Goal: Task Accomplishment & Management: Use online tool/utility

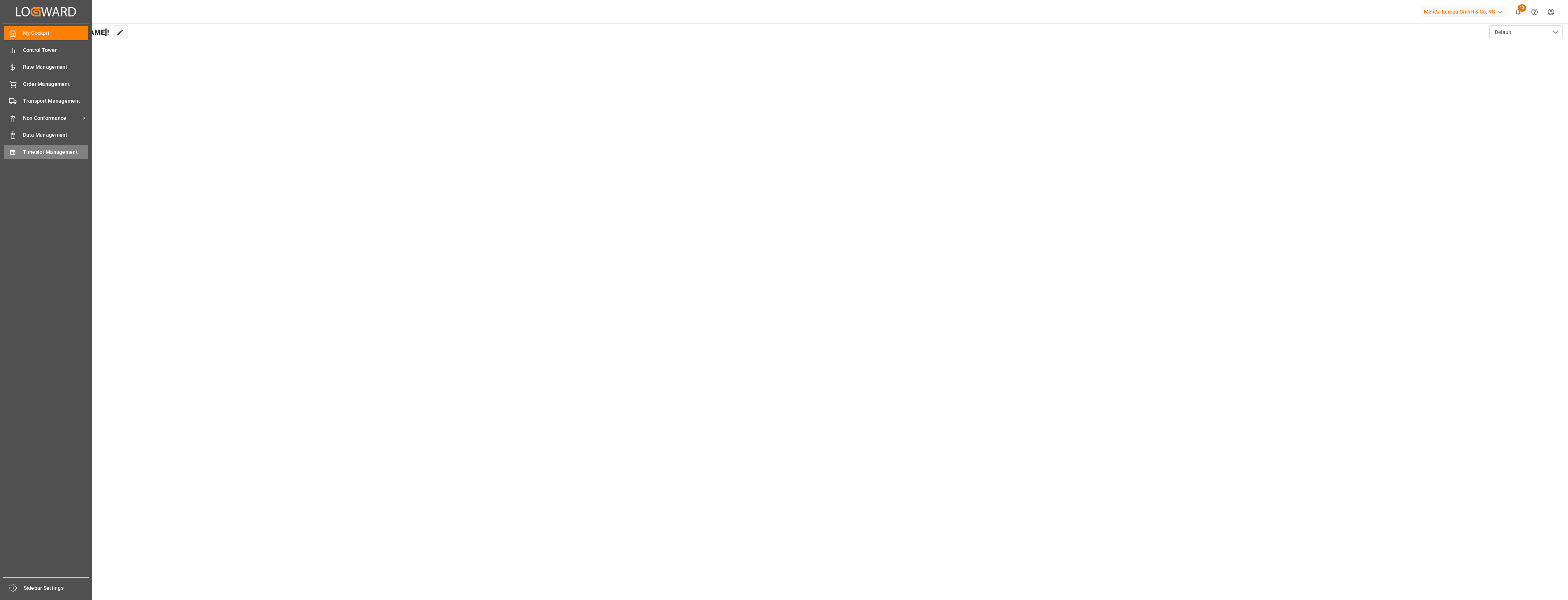
click at [41, 152] on span "Timeslot Management" at bounding box center [55, 152] width 65 height 7
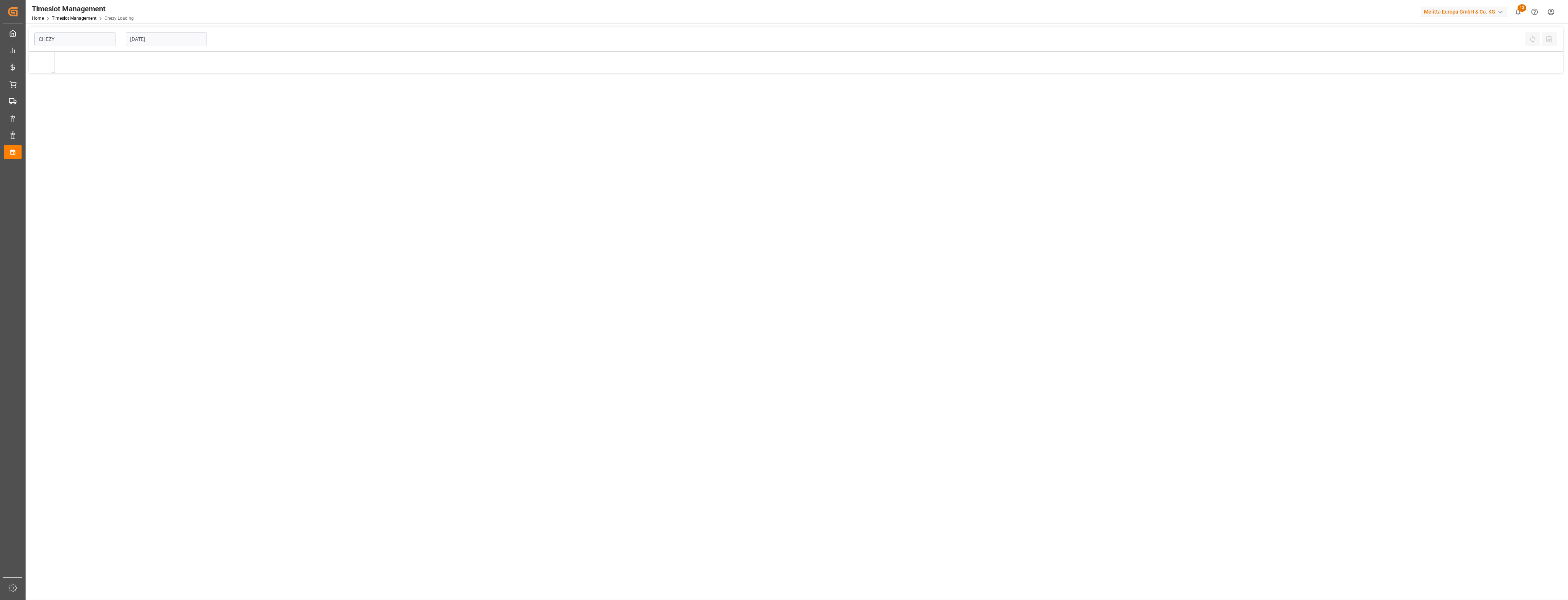
type input "Chezy Loading"
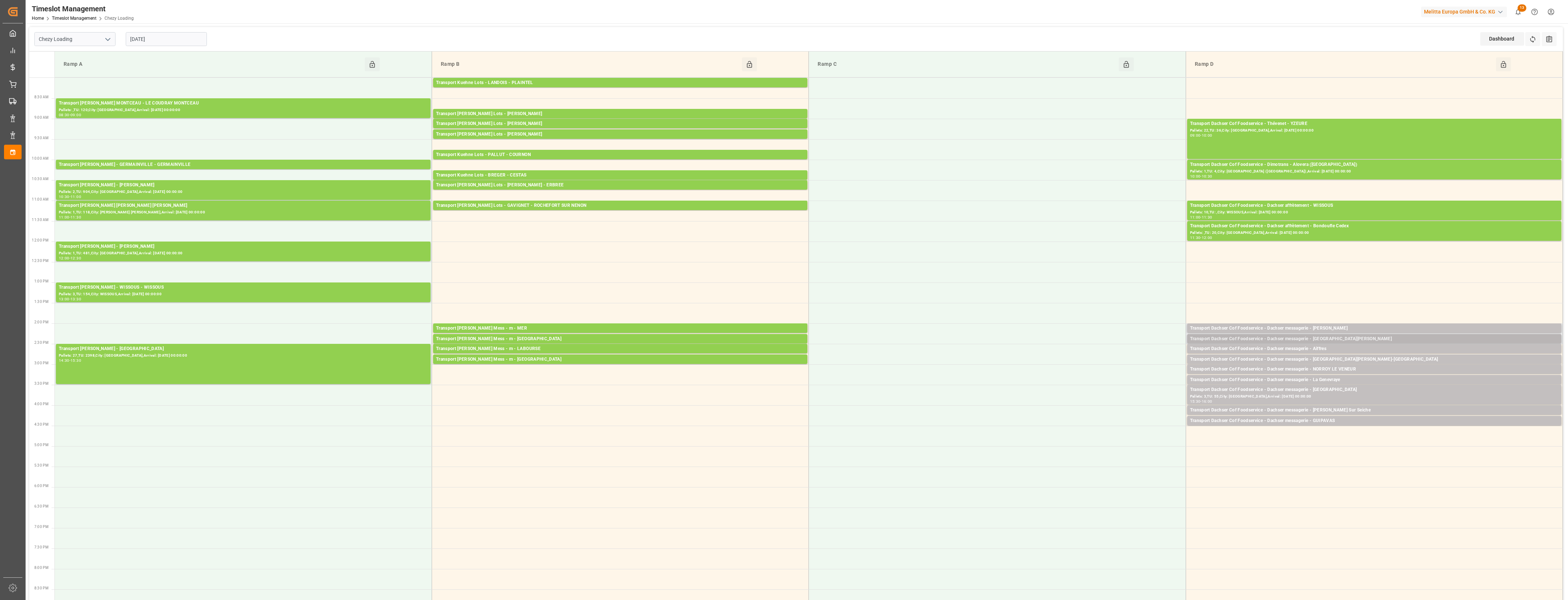
click at [1350, 340] on div "Transport Dachser Cof Foodservice - Dachser messagerie - [GEOGRAPHIC_DATA][PERS…" at bounding box center [1373, 339] width 368 height 7
click at [1106, 359] on button "Open" at bounding box center [1090, 361] width 52 height 9
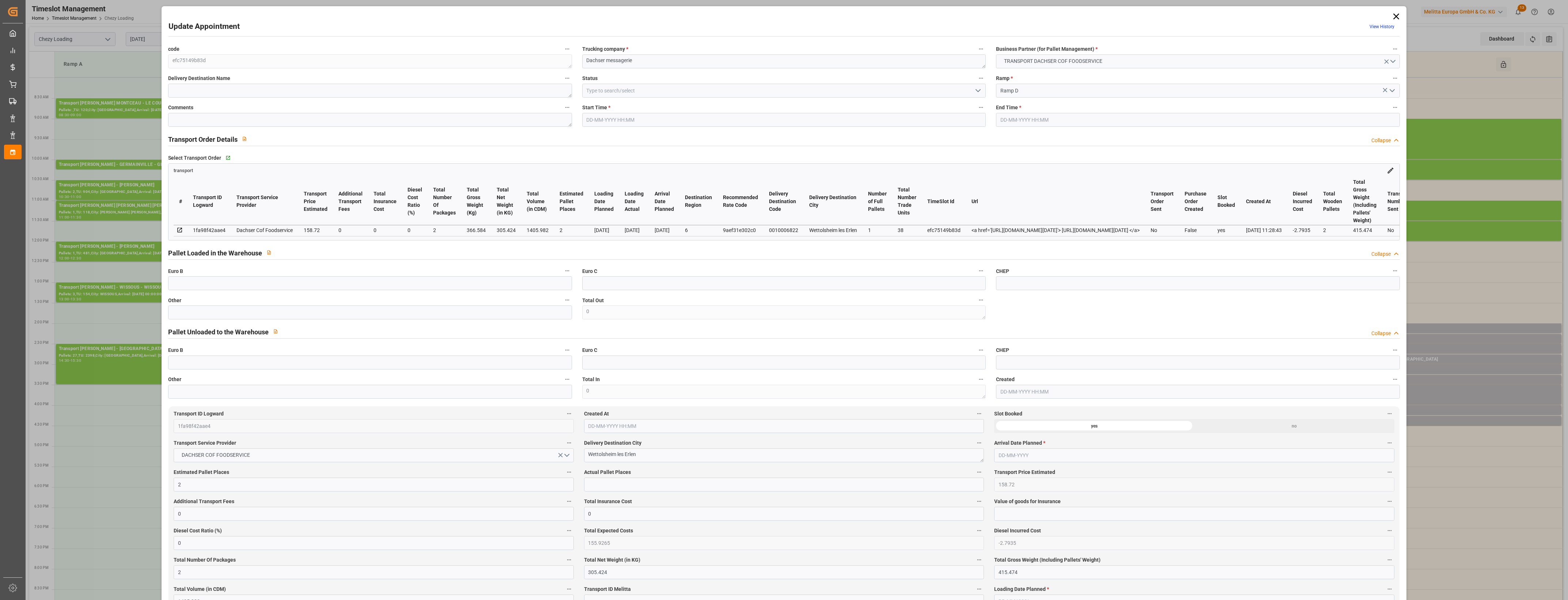
type input "2"
type input "158.72"
type input "0"
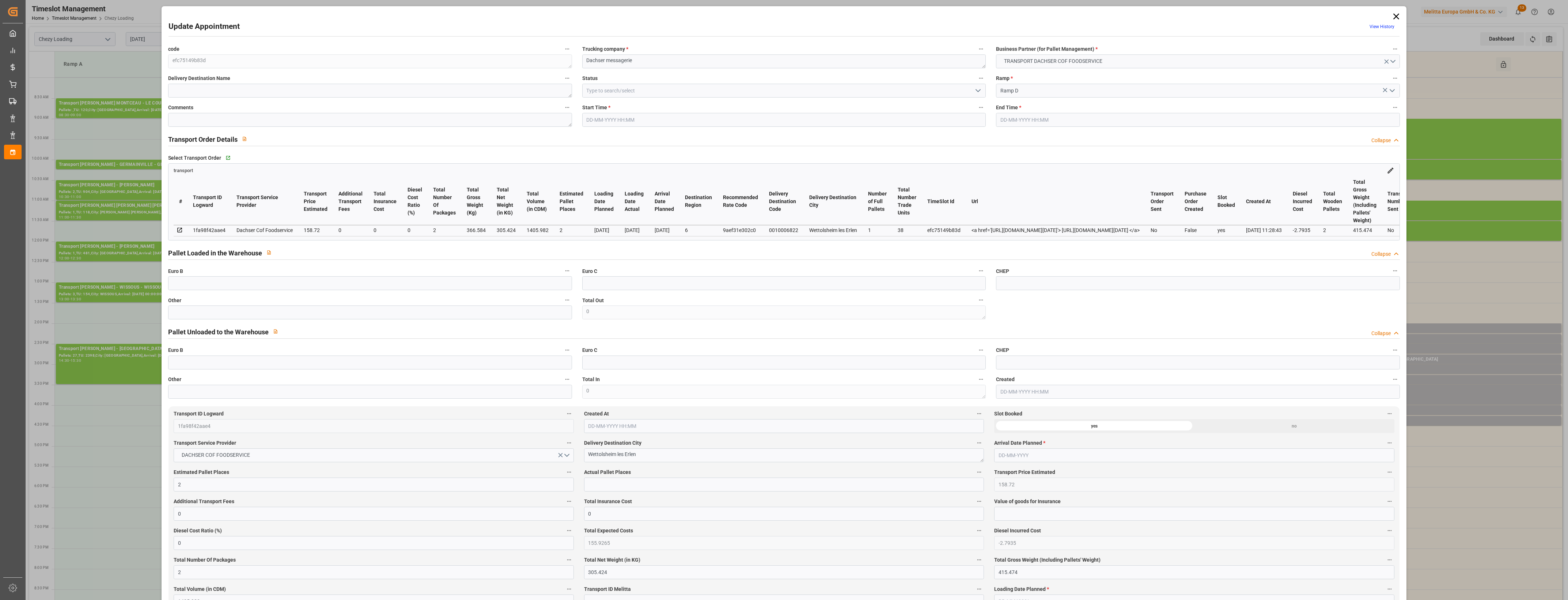
type input "155.9265"
type input "-2.7935"
type input "2"
type input "305.424"
type input "415.474"
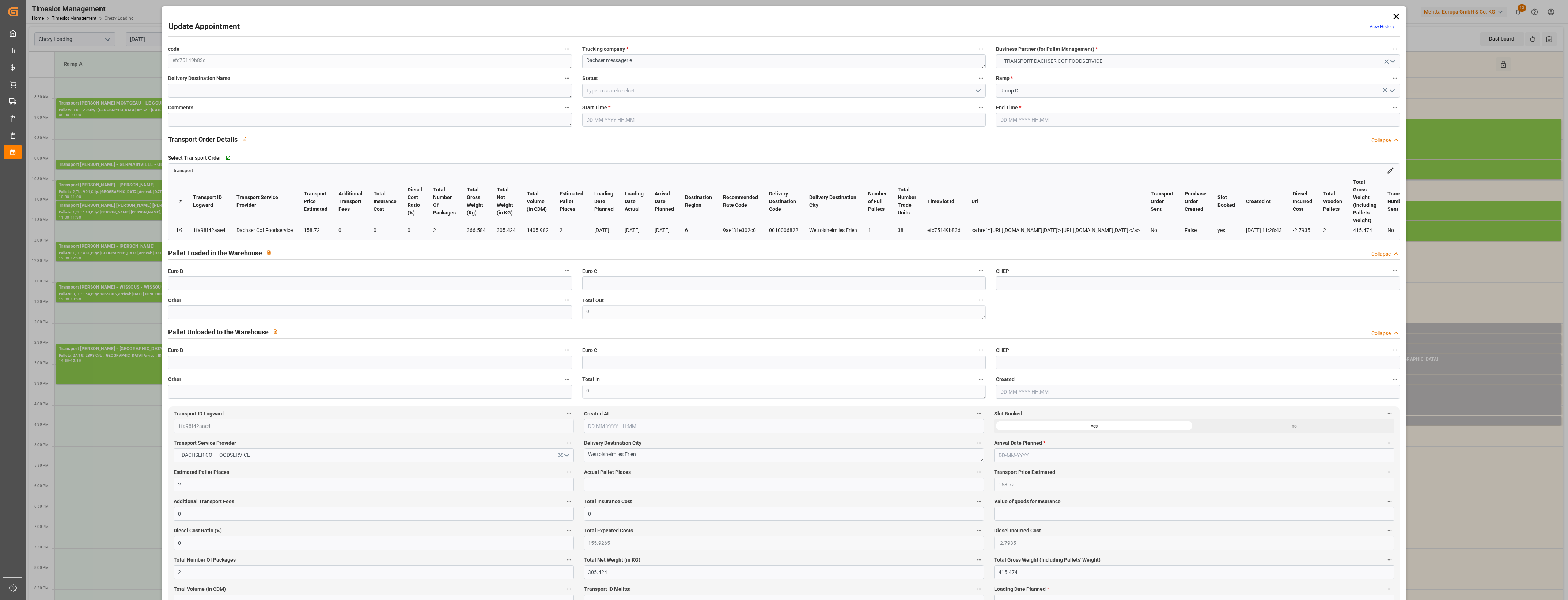
type input "1405.982"
type input "6"
type input "1"
type input "38"
type input "2"
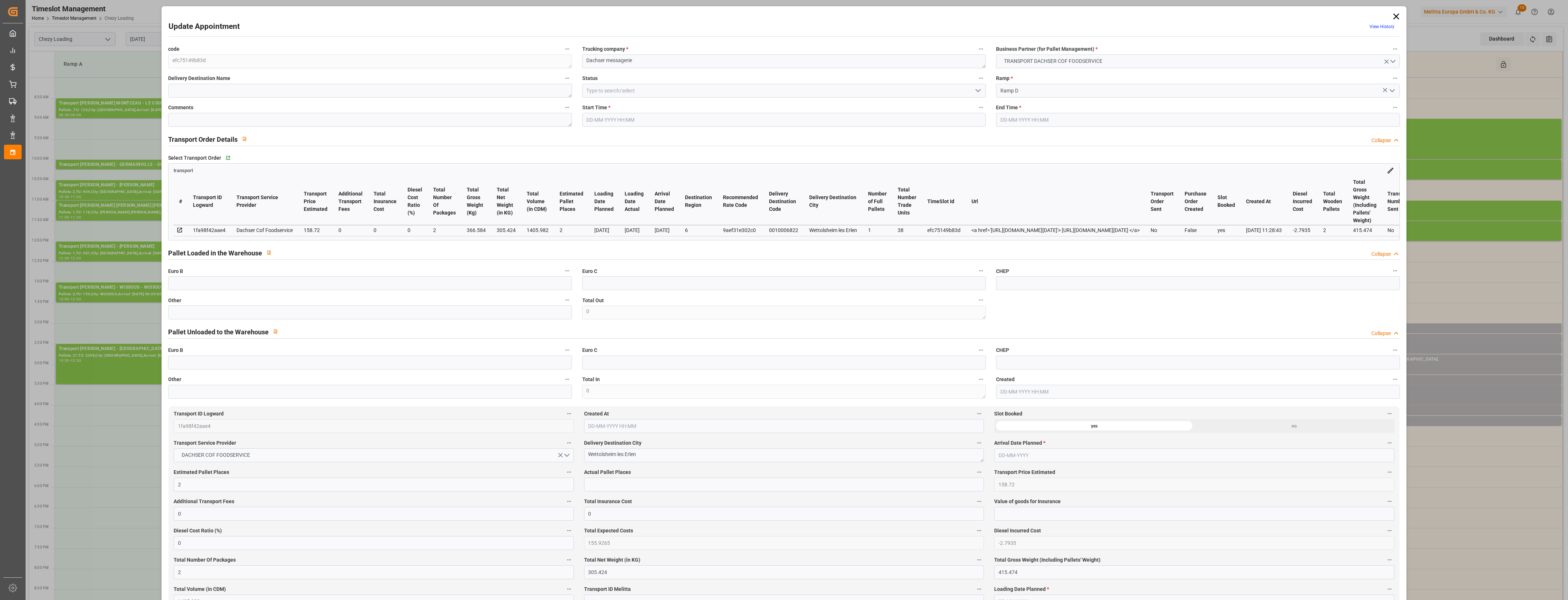
type input "101"
type input "366.584"
type input "0"
type input "4710.8598"
type input "0"
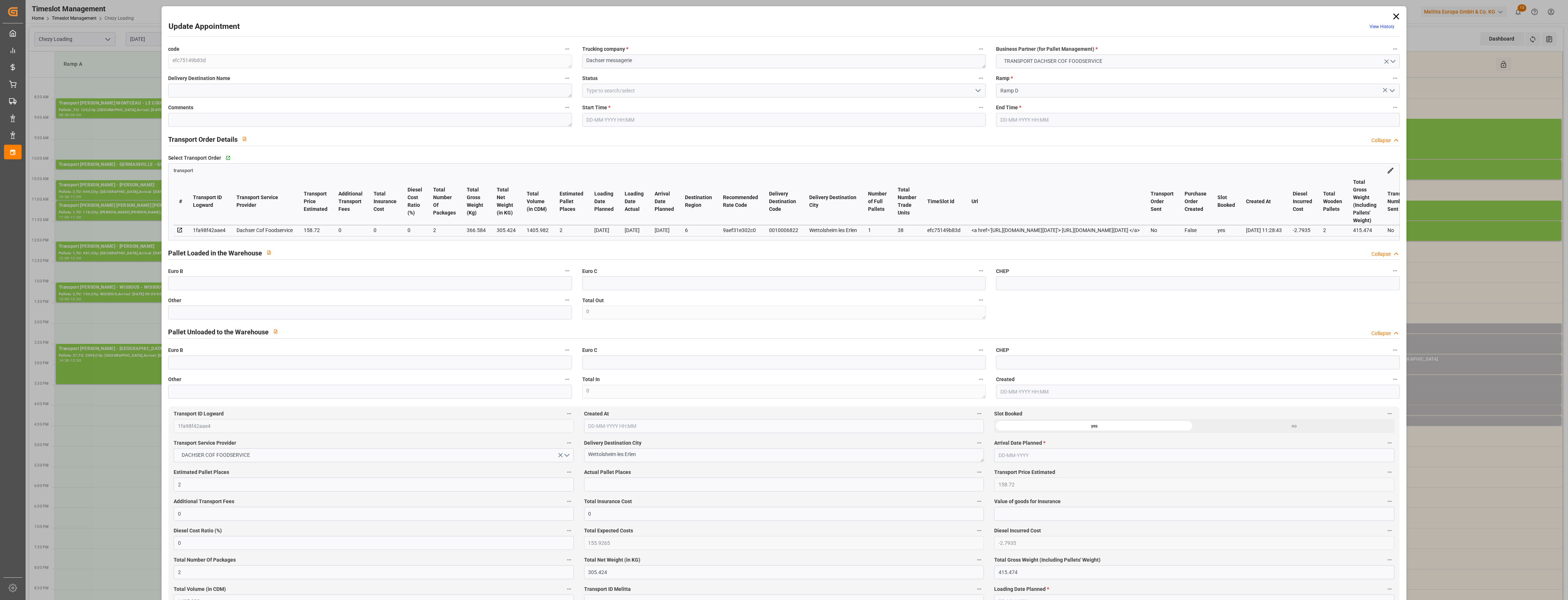
type input "0"
type input "21"
type input "35"
type input "[DATE] 14:15"
type input "[DATE] 14:30"
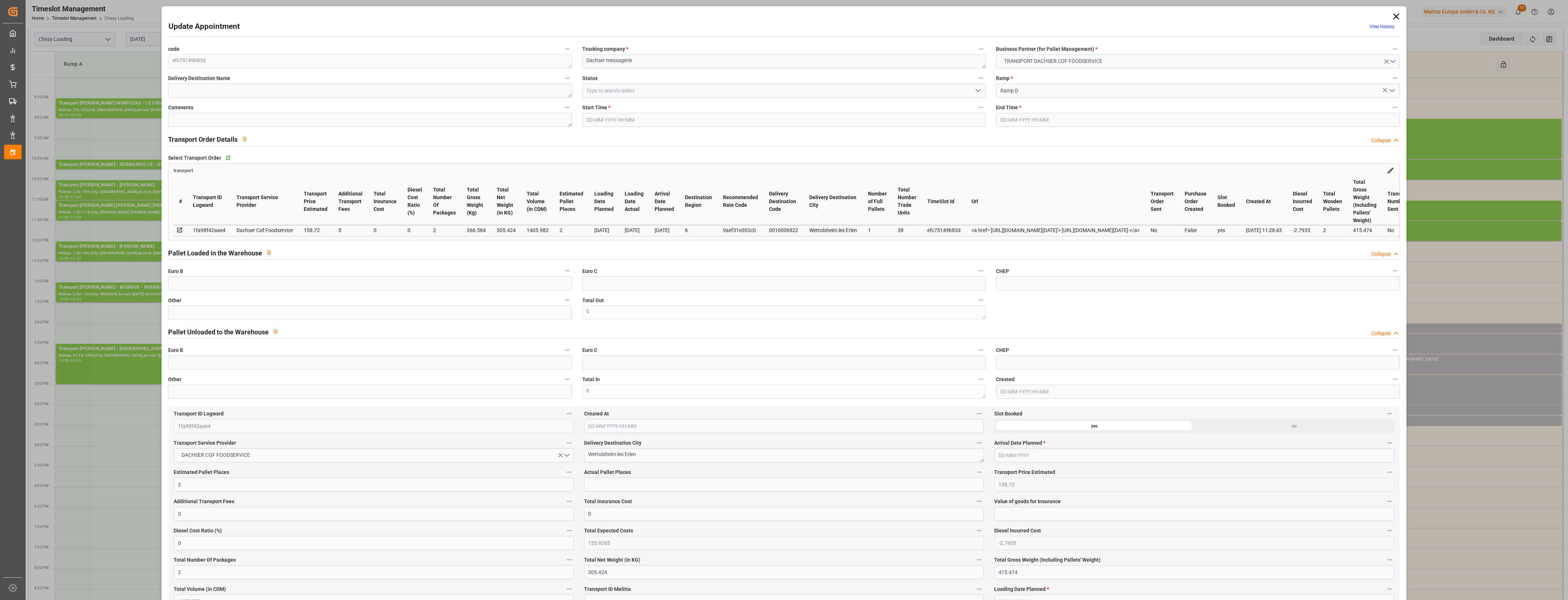
type input "[DATE] 11:46"
type input "[DATE] 11:28"
type input "[DATE]"
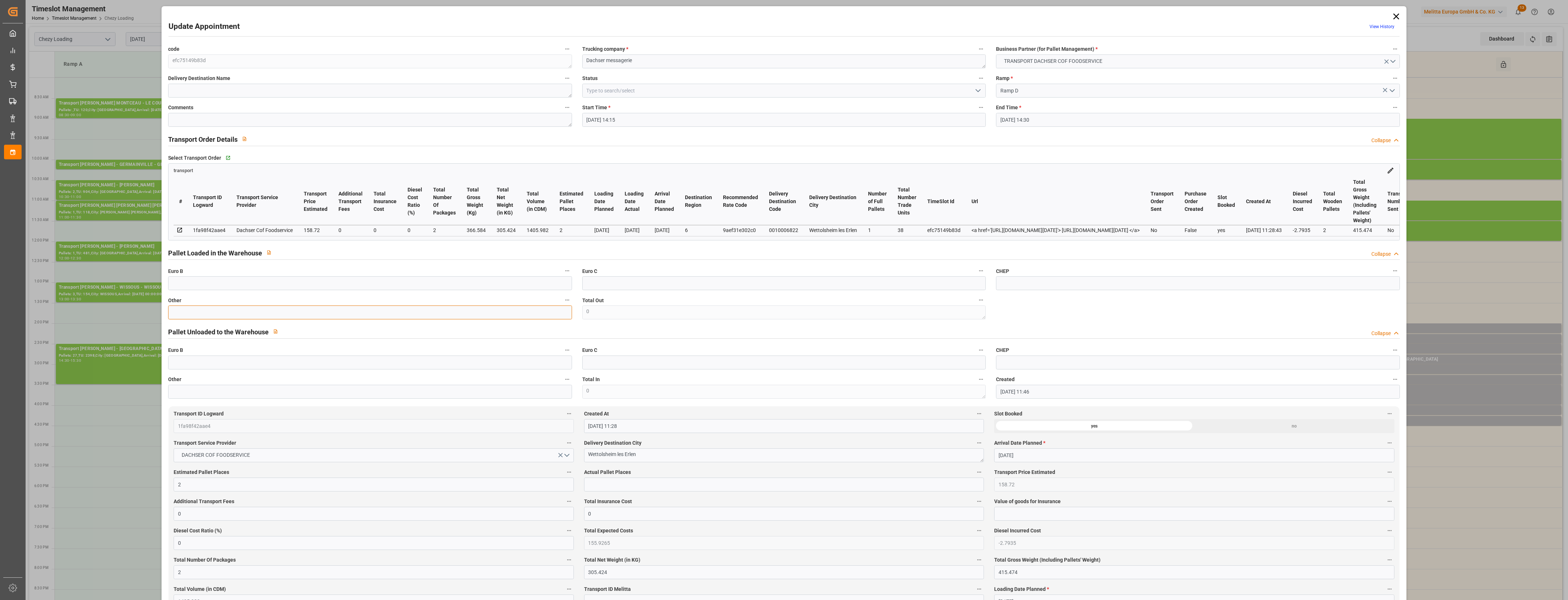
click at [245, 308] on input "text" at bounding box center [370, 311] width 404 height 14
type input "2"
drag, startPoint x: 624, startPoint y: 484, endPoint x: 636, endPoint y: 479, distance: 13.0
click at [624, 484] on input "text" at bounding box center [784, 484] width 400 height 14
type input "2"
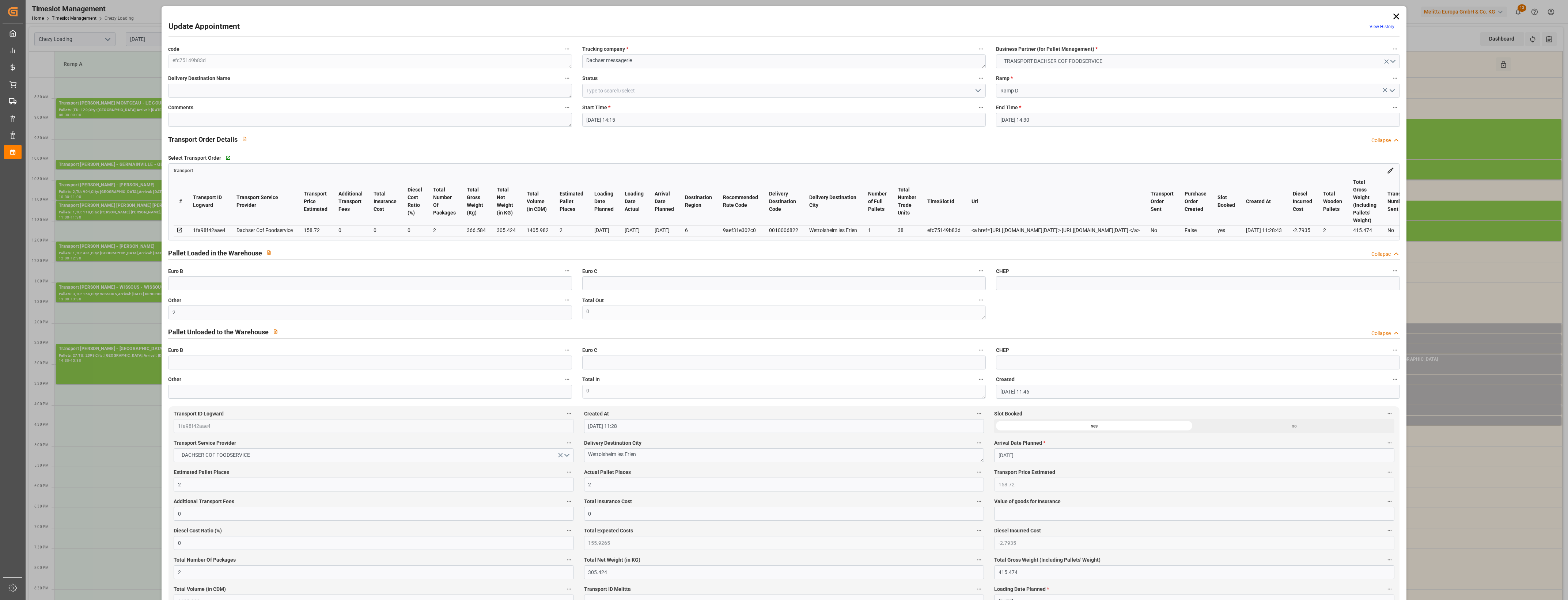
click at [652, 471] on label "Actual Pallet Places" at bounding box center [784, 471] width 400 height 10
click at [974, 471] on button "Actual Pallet Places" at bounding box center [979, 471] width 9 height 9
click at [673, 472] on div at bounding box center [784, 300] width 1568 height 600
click at [975, 89] on icon "open menu" at bounding box center [978, 90] width 9 height 9
click at [681, 227] on div "Picked Up" at bounding box center [783, 222] width 403 height 16
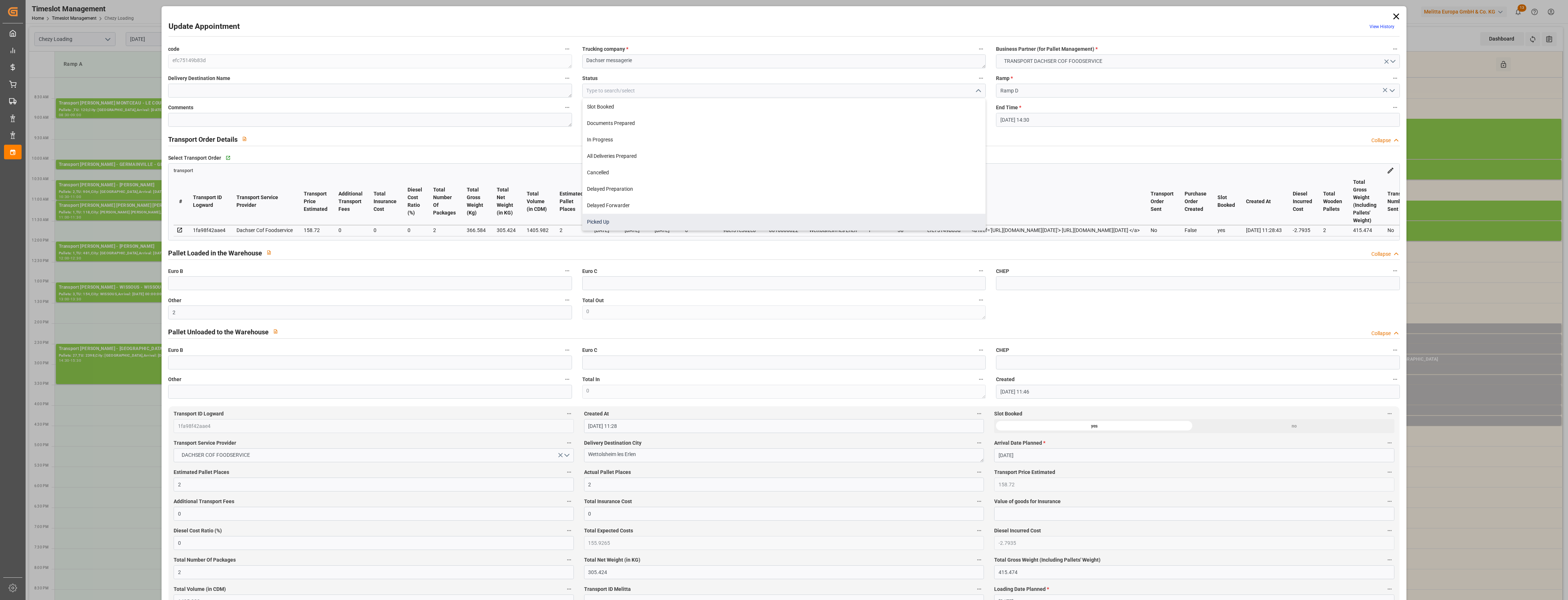
type input "Picked Up"
click at [674, 227] on div "[DATE]" at bounding box center [664, 230] width 19 height 9
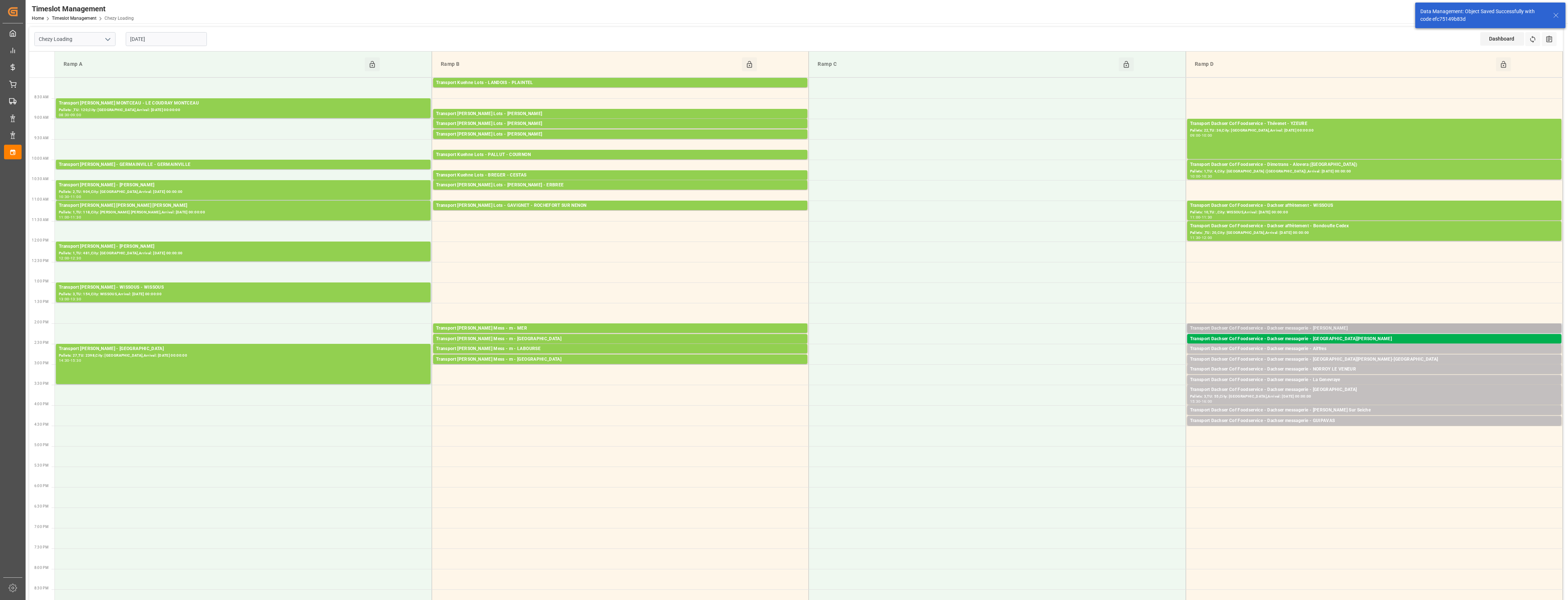
click at [1336, 328] on div "Transport Dachser Cof Foodservice - Dachser messagerie - [PERSON_NAME]" at bounding box center [1373, 329] width 368 height 7
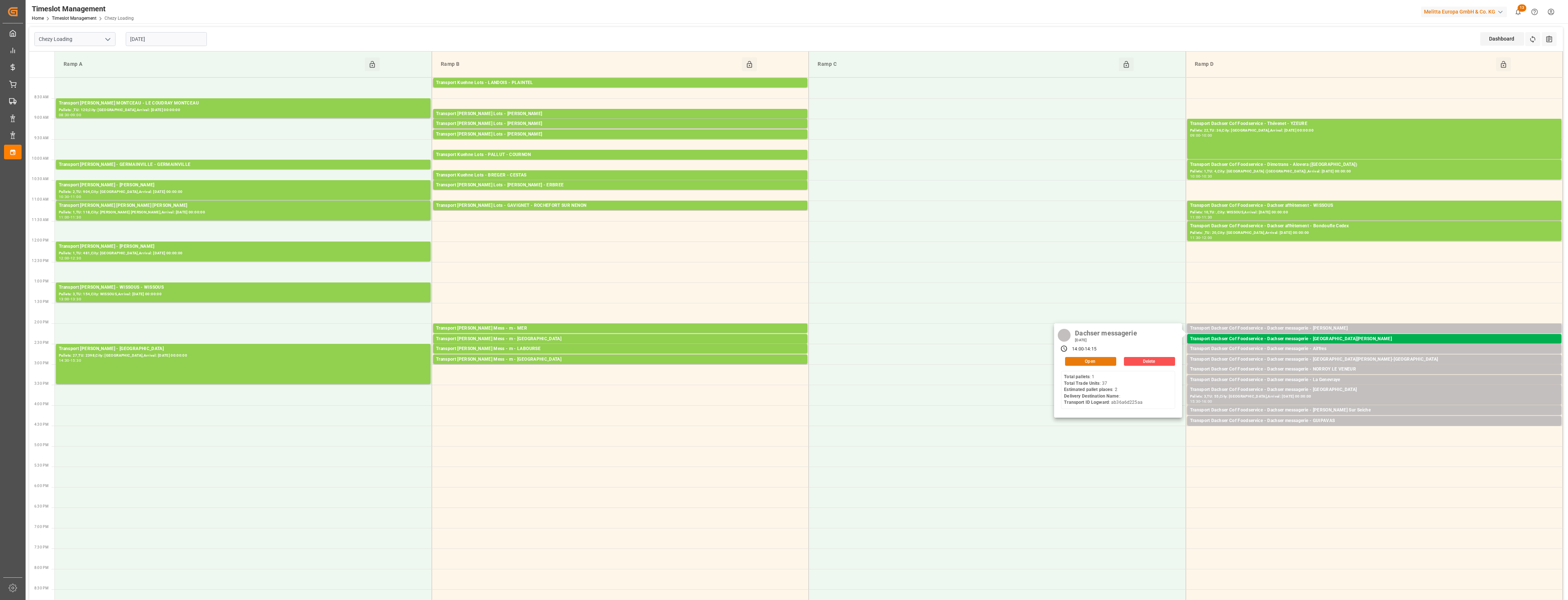
click at [1111, 360] on button "Open" at bounding box center [1090, 361] width 52 height 9
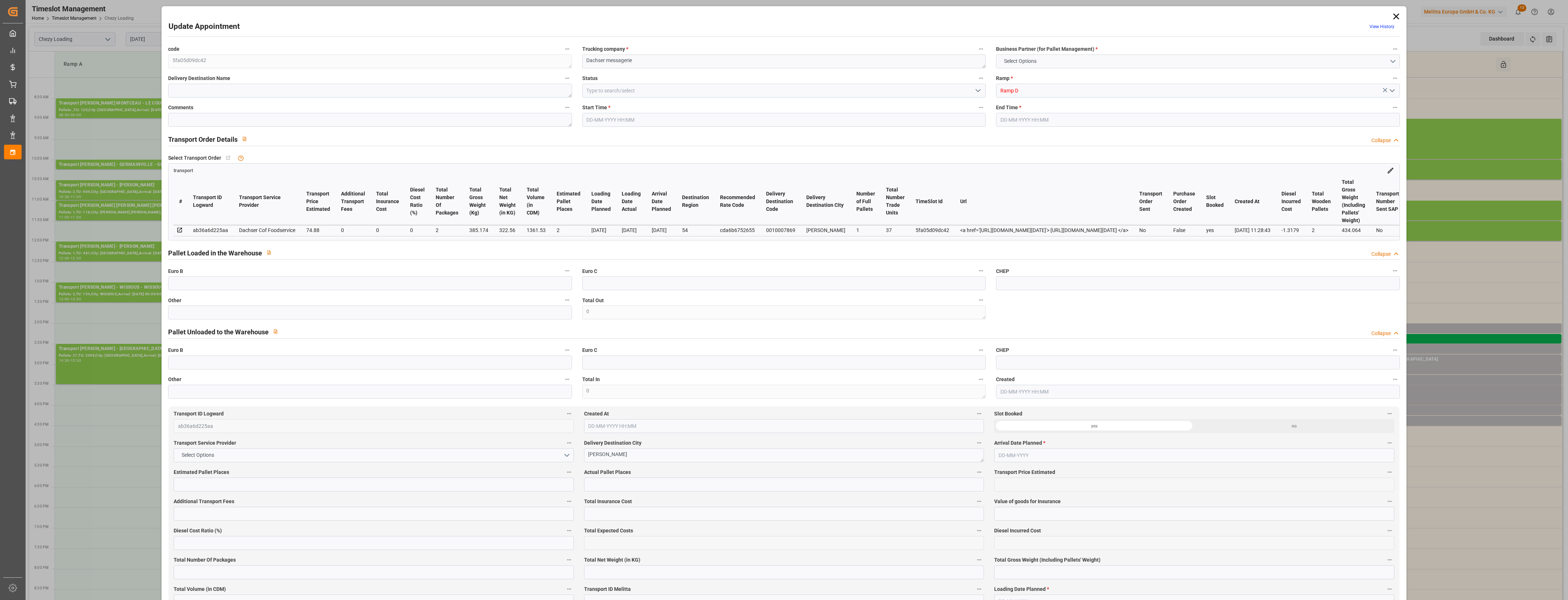
type input "2"
type input "74.88"
type input "0"
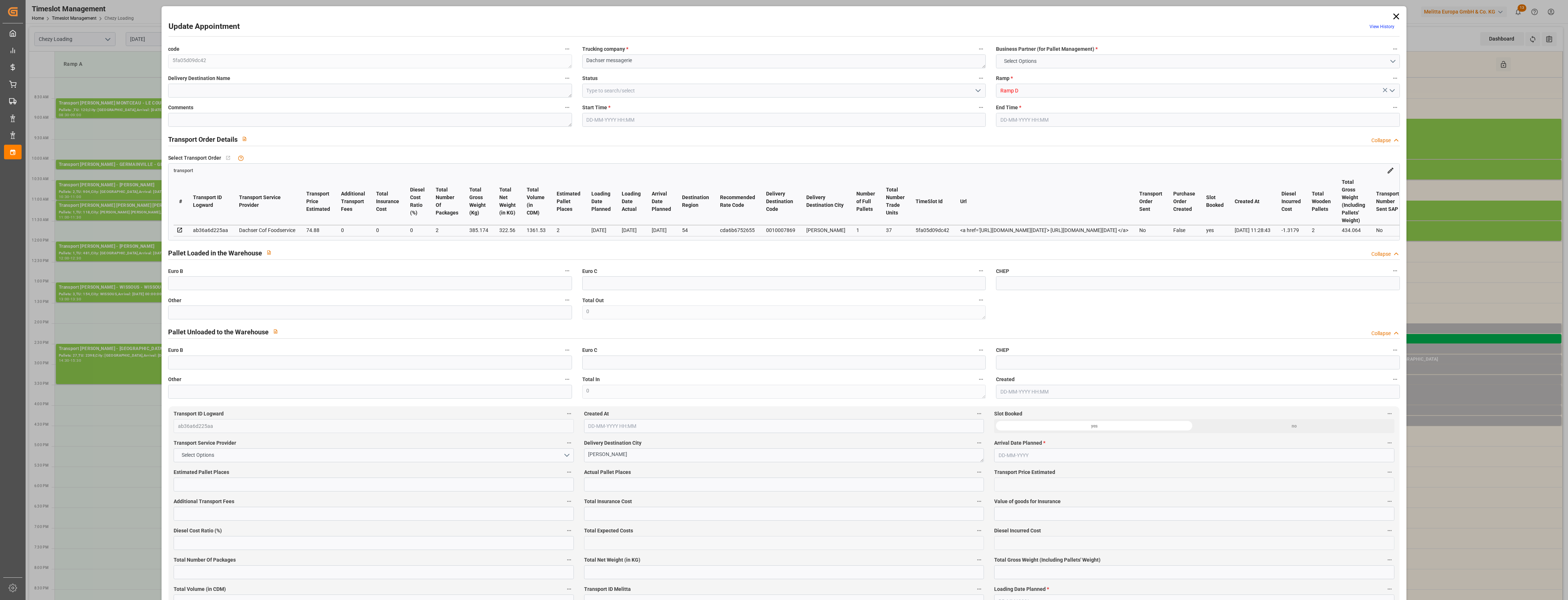
type input "73.5621"
type input "-1.3179"
type input "2"
type input "322.56"
type input "434.064"
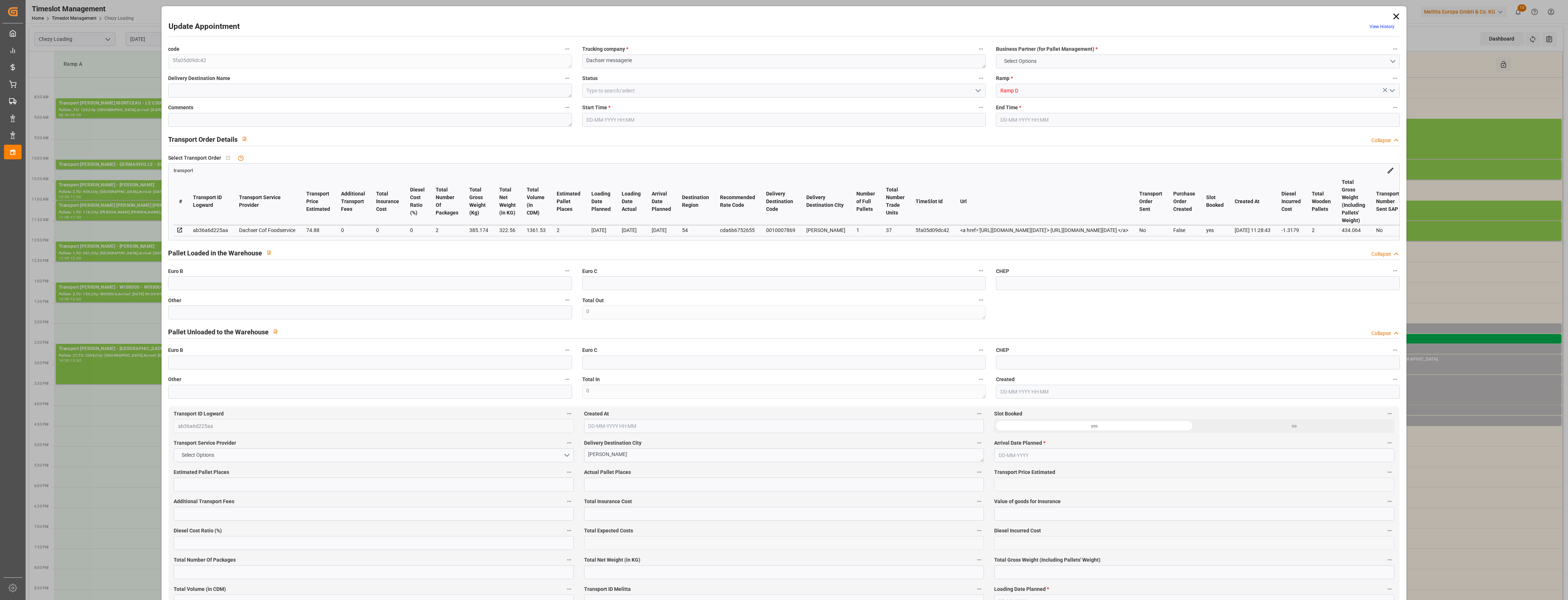
type input "1361.53"
type input "54"
type input "1"
type input "37"
type input "2"
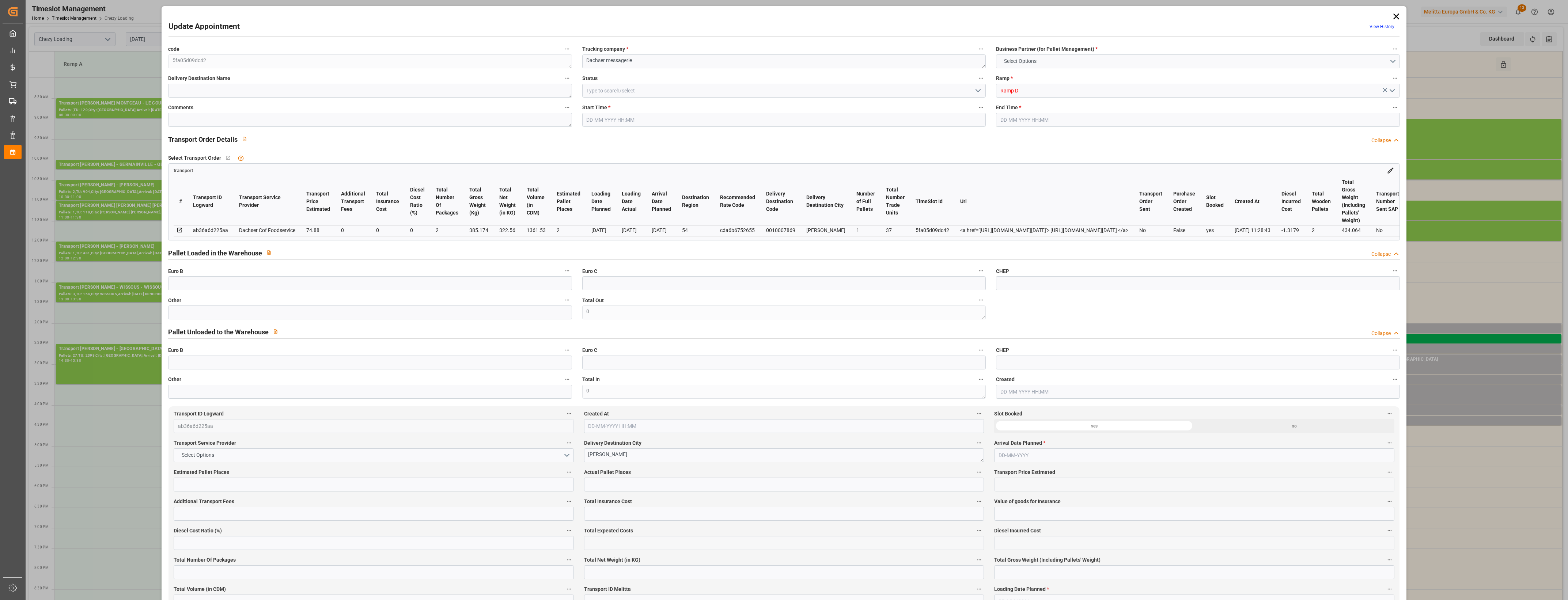
type input "101"
type input "385.174"
type input "0"
type input "4710.8598"
type input "0"
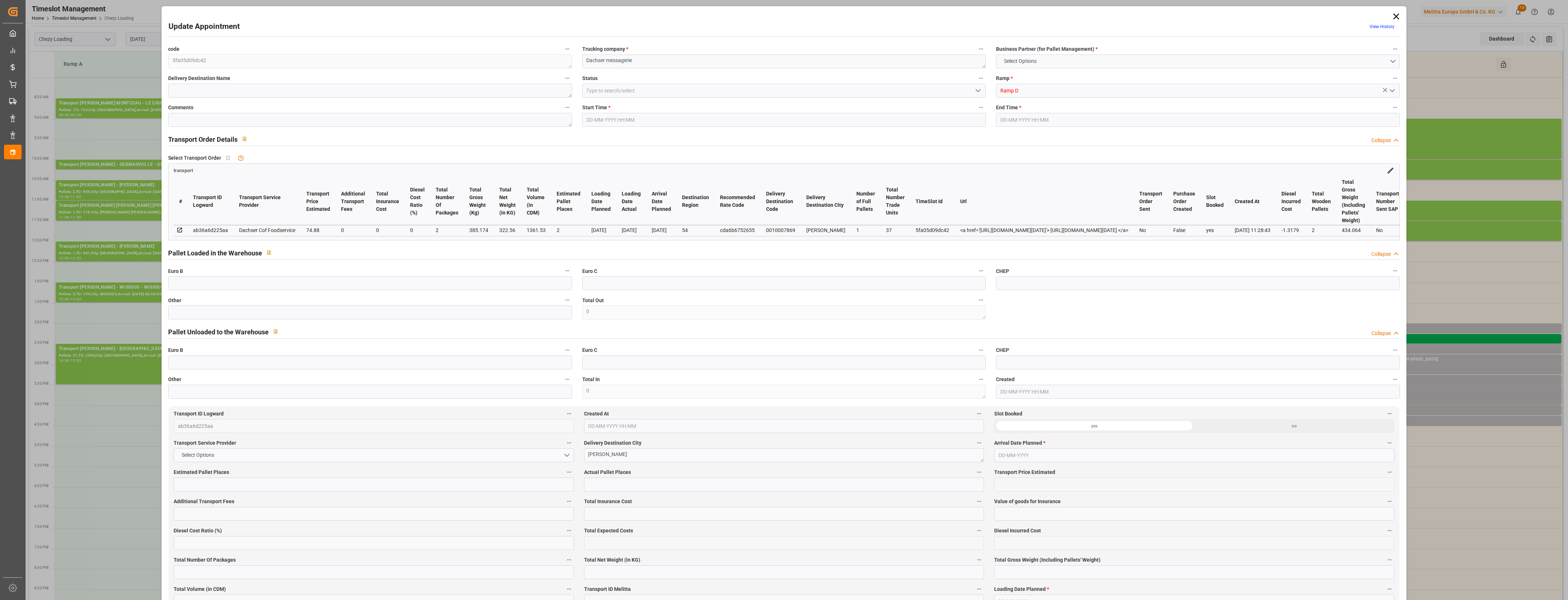
type input "0"
type input "21"
type input "35"
type input "[DATE] 14:00"
type input "[DATE] 14:15"
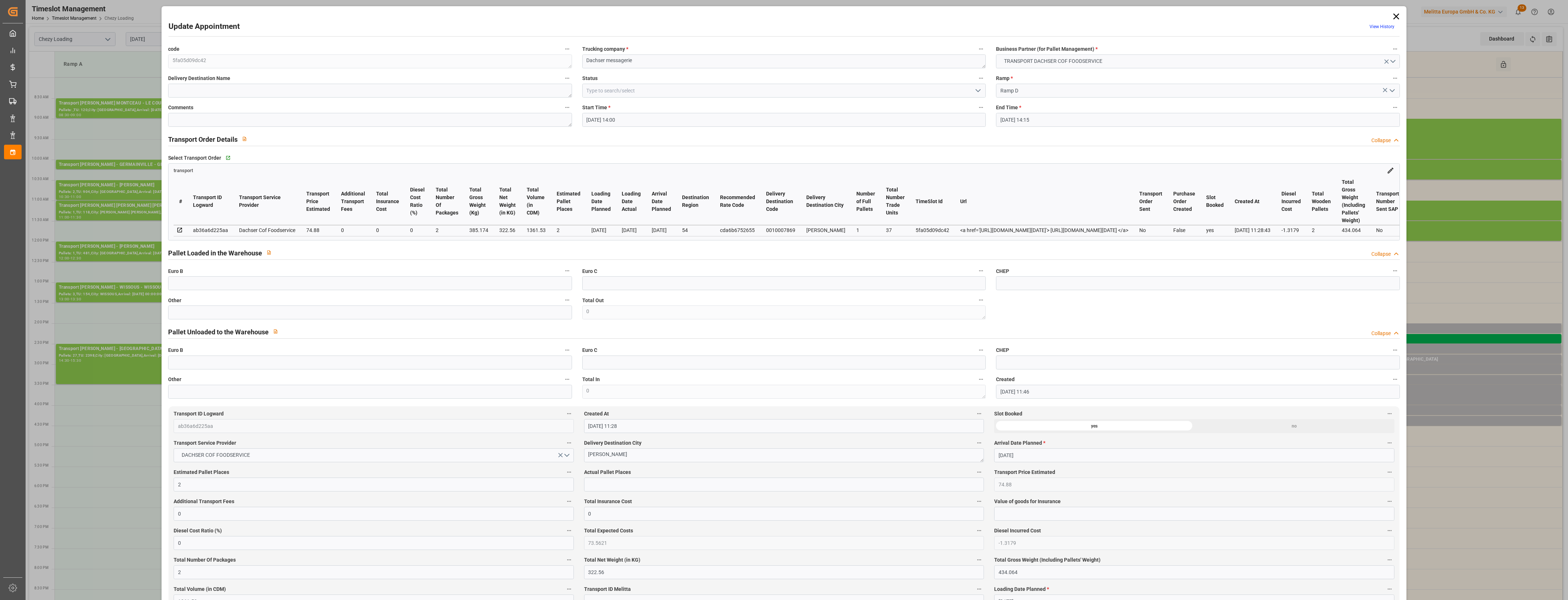
type input "[DATE] 11:46"
type input "[DATE] 11:28"
type input "[DATE]"
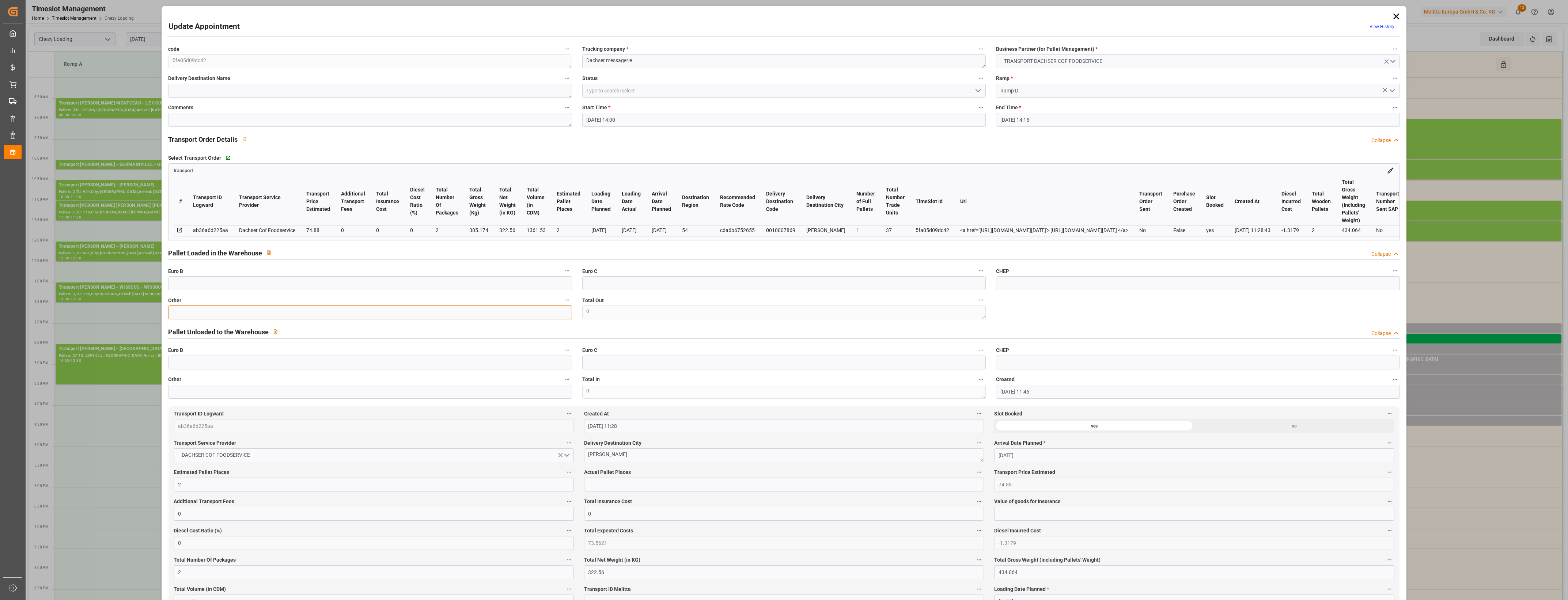
click at [219, 315] on input "text" at bounding box center [370, 311] width 404 height 14
type input "2"
click at [598, 486] on input "text" at bounding box center [784, 484] width 400 height 14
type input "2"
click at [669, 477] on label "Actual Pallet Places" at bounding box center [784, 471] width 400 height 10
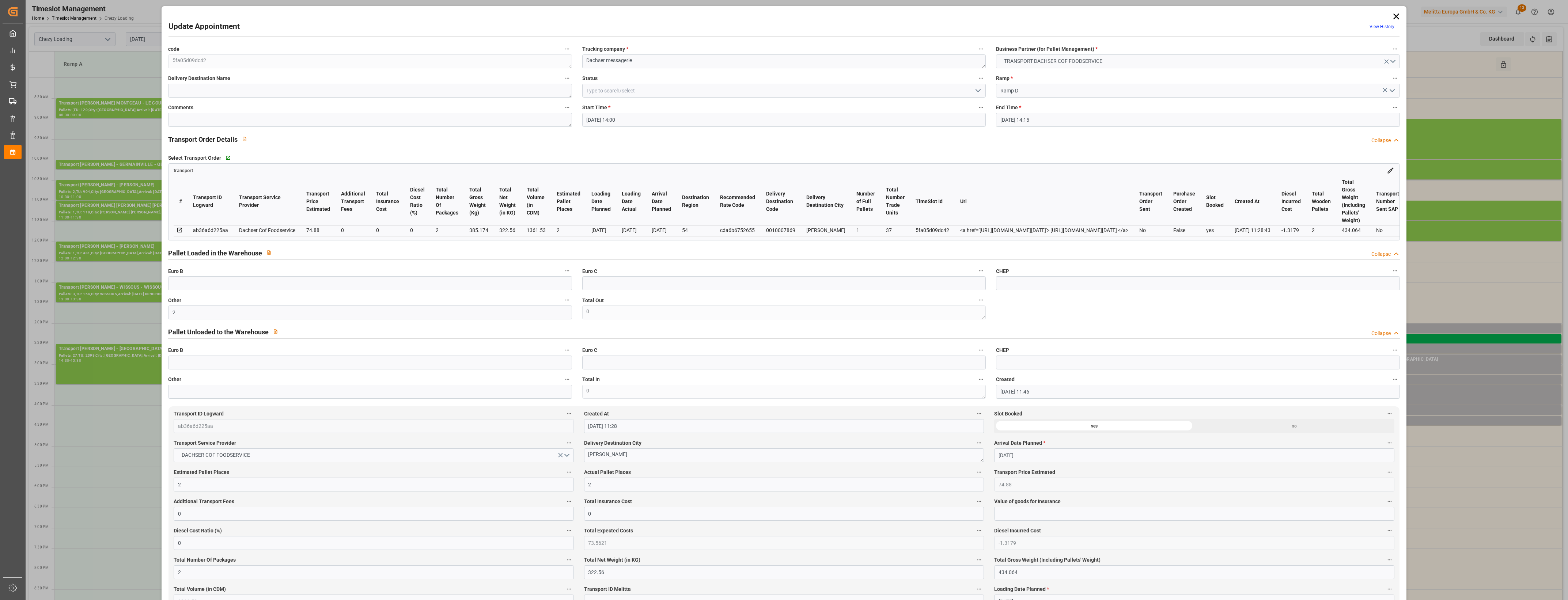
click at [974, 477] on button "Actual Pallet Places" at bounding box center [979, 471] width 9 height 9
click at [682, 473] on div at bounding box center [784, 300] width 1568 height 600
click at [979, 90] on icon "open menu" at bounding box center [978, 90] width 9 height 9
click at [678, 217] on div "Picked Up" at bounding box center [783, 222] width 403 height 16
type input "Picked Up"
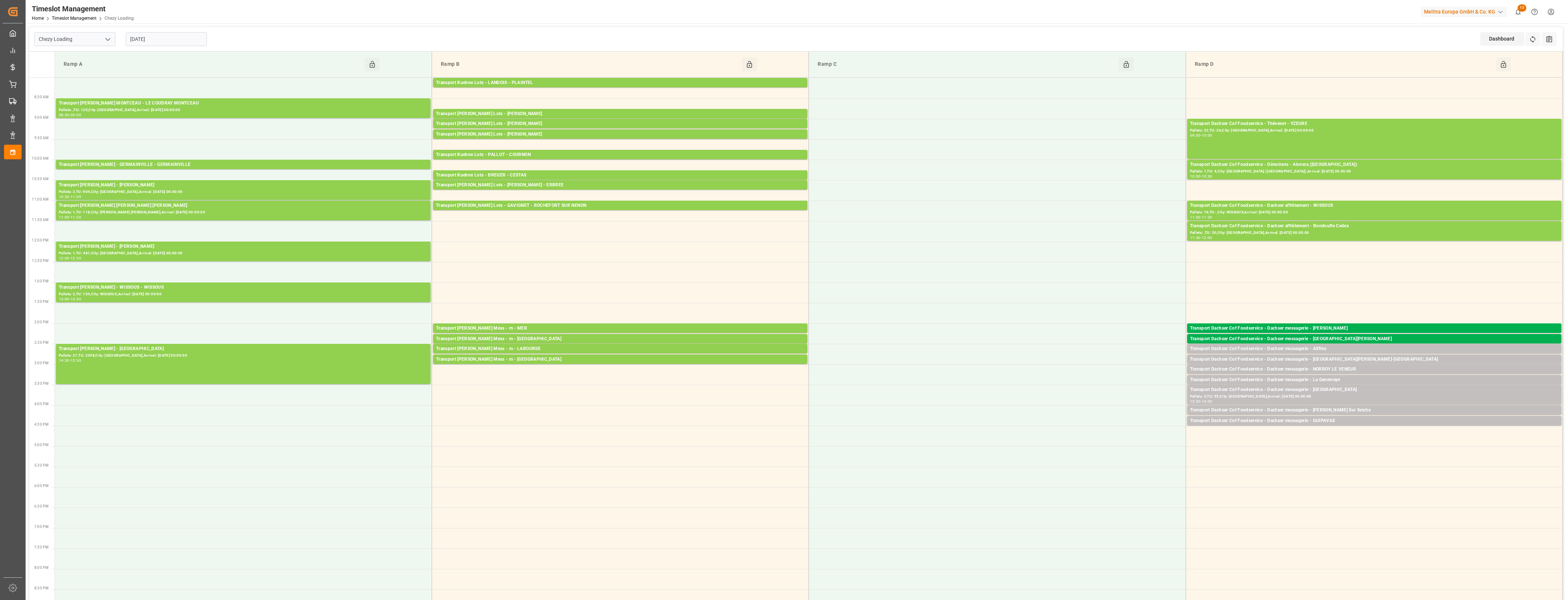
click at [109, 38] on icon "open menu" at bounding box center [108, 40] width 9 height 9
click at [78, 71] on div "Chezy Unloading" at bounding box center [74, 71] width 81 height 16
type input "Chezy Unloading"
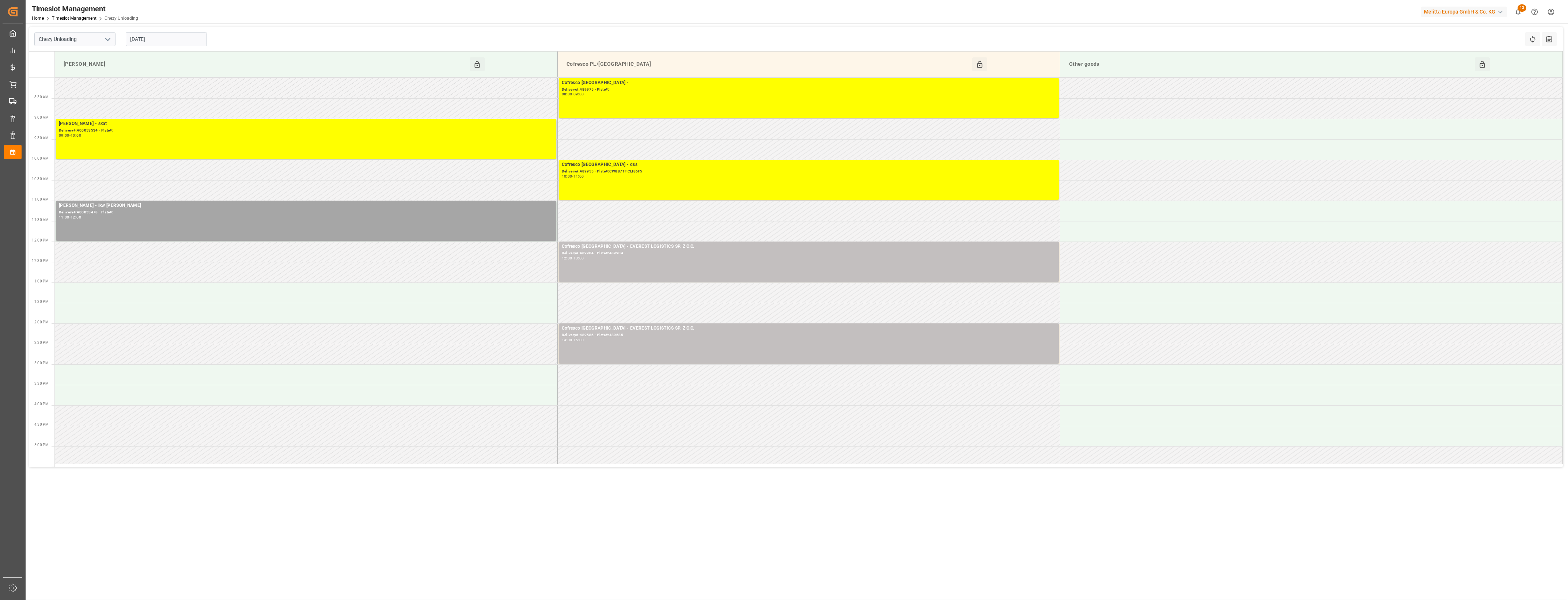
click at [173, 41] on input "[DATE]" at bounding box center [167, 39] width 81 height 14
click at [163, 98] on span "8" at bounding box center [164, 98] width 3 height 5
type input "[DATE]"
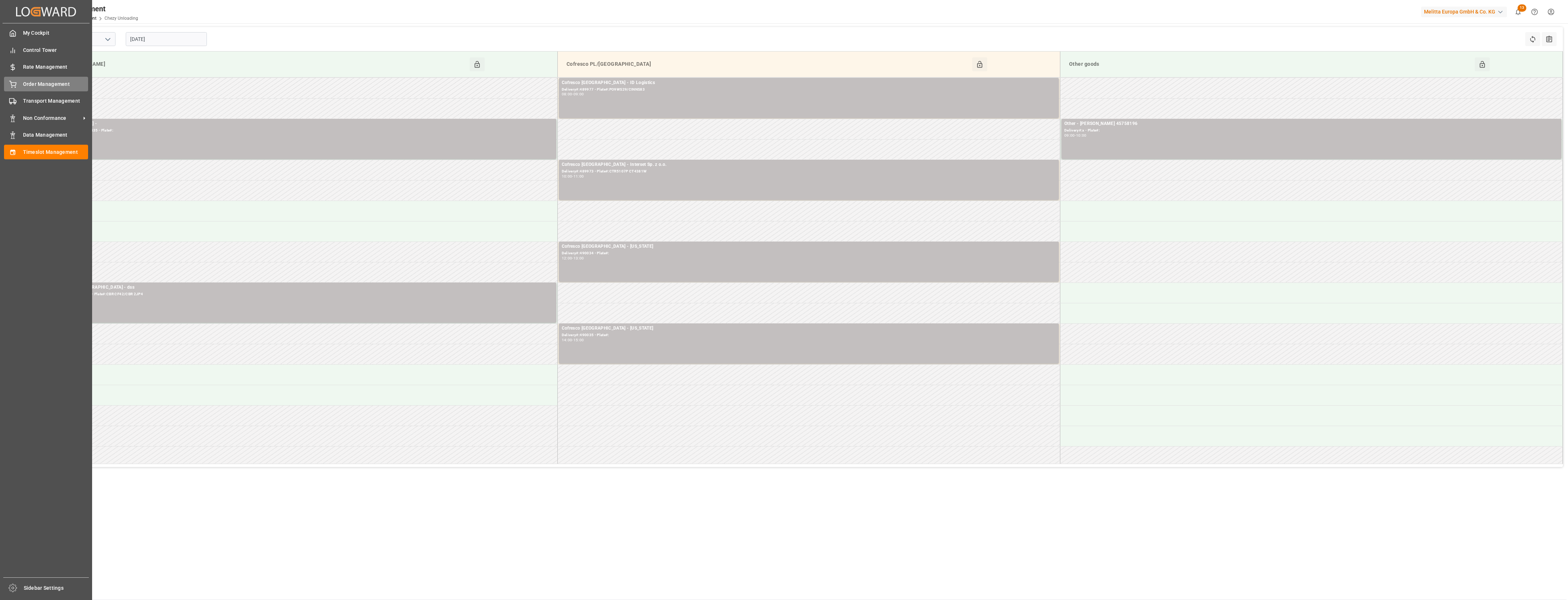
click at [19, 86] on div "Order Management Order Management" at bounding box center [45, 84] width 84 height 14
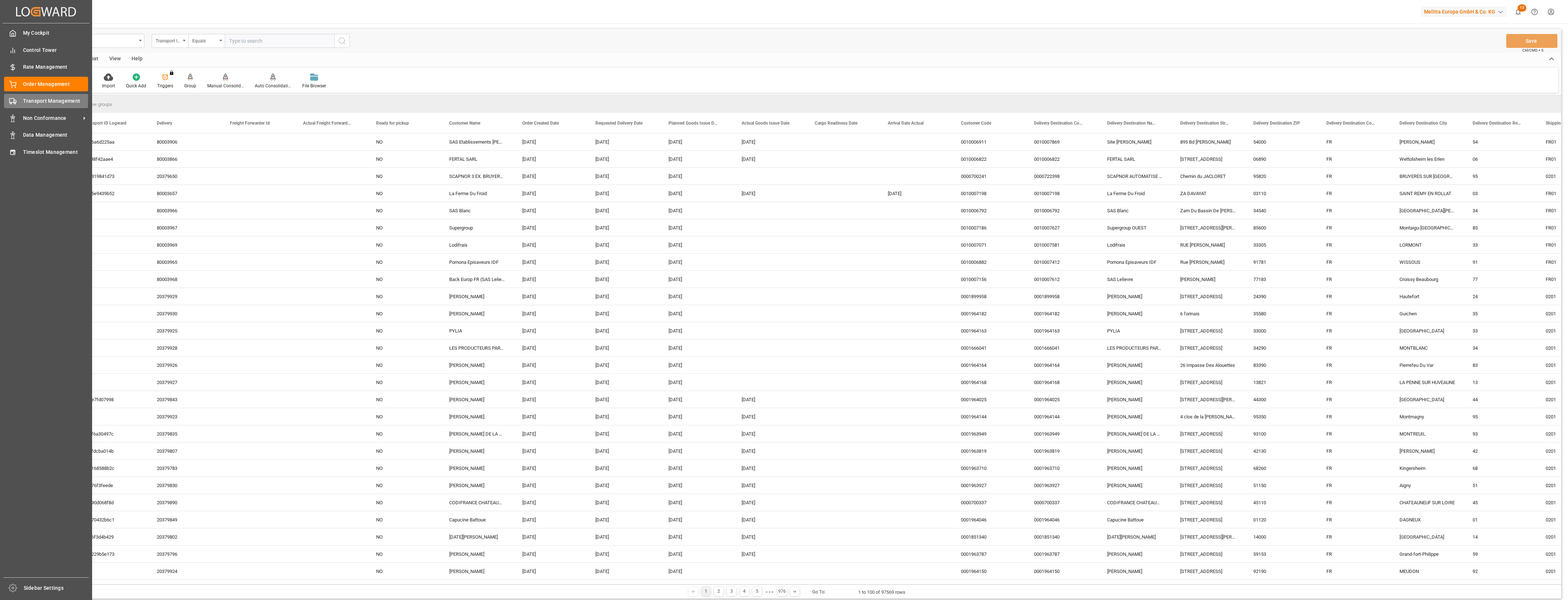
click at [46, 100] on span "Transport Management" at bounding box center [55, 100] width 65 height 7
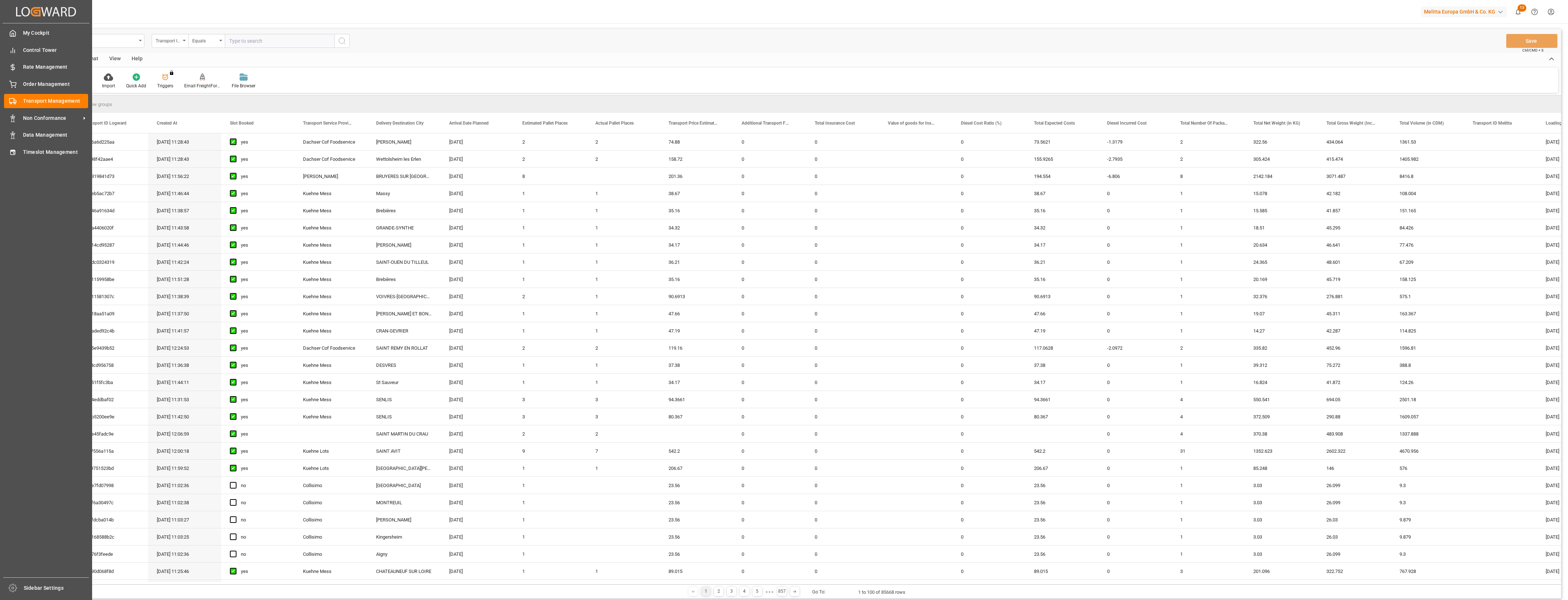
click at [41, 243] on div "My Cockpit My Cockpit Control Tower Control Tower Rate Management Rate Manageme…" at bounding box center [46, 300] width 87 height 554
click at [21, 152] on div "Timeslot Management Timeslot Management" at bounding box center [45, 152] width 84 height 14
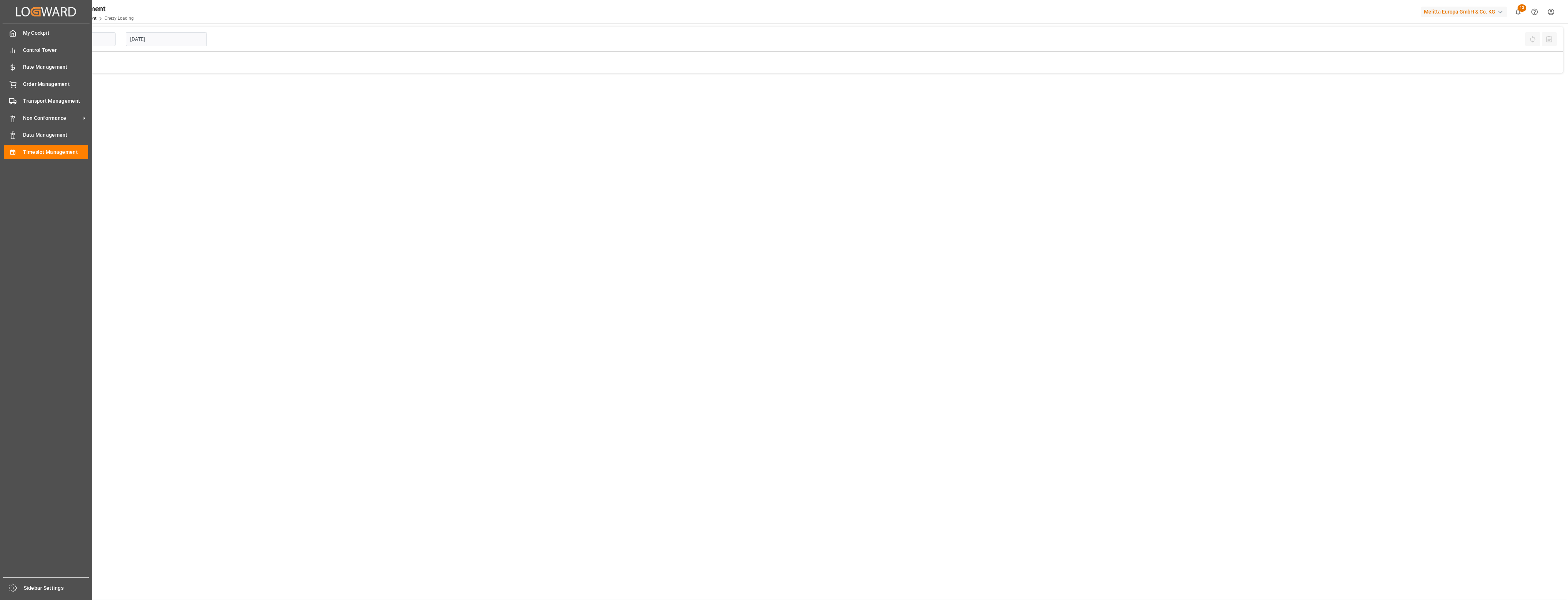
type input "Chezy Loading"
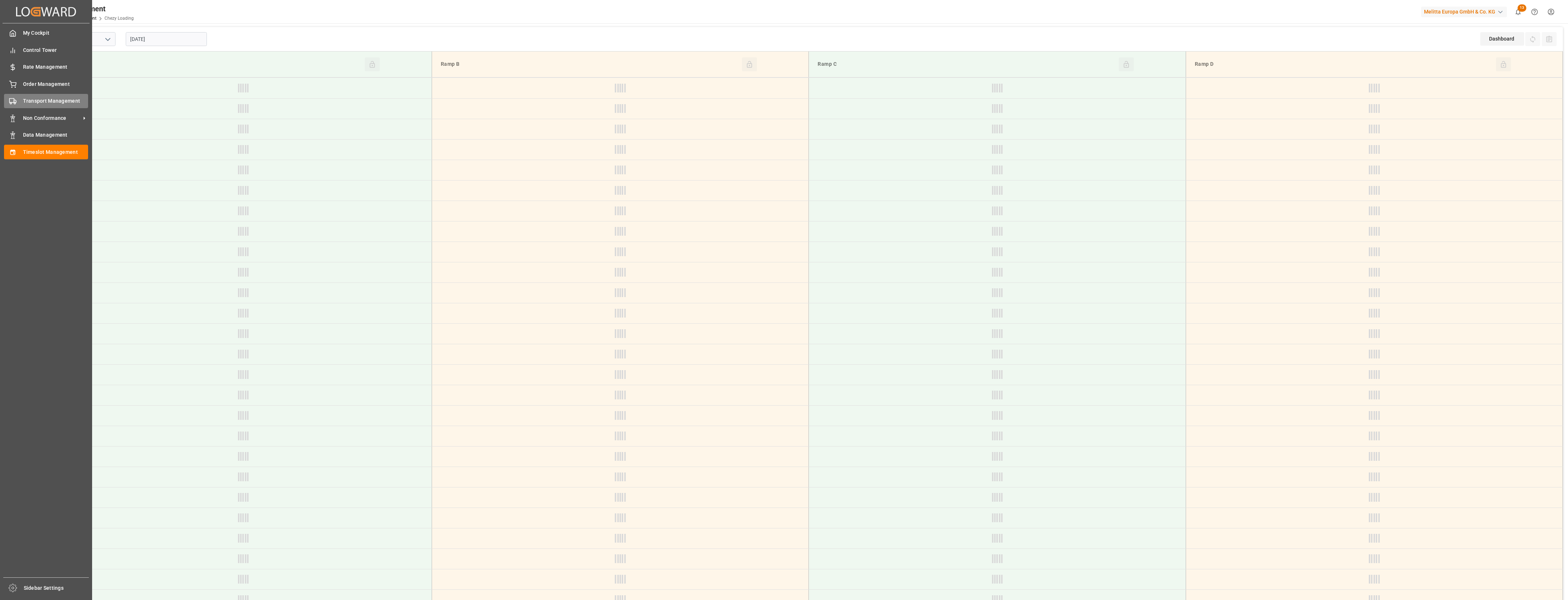
click at [28, 103] on span "Transport Management" at bounding box center [55, 100] width 65 height 7
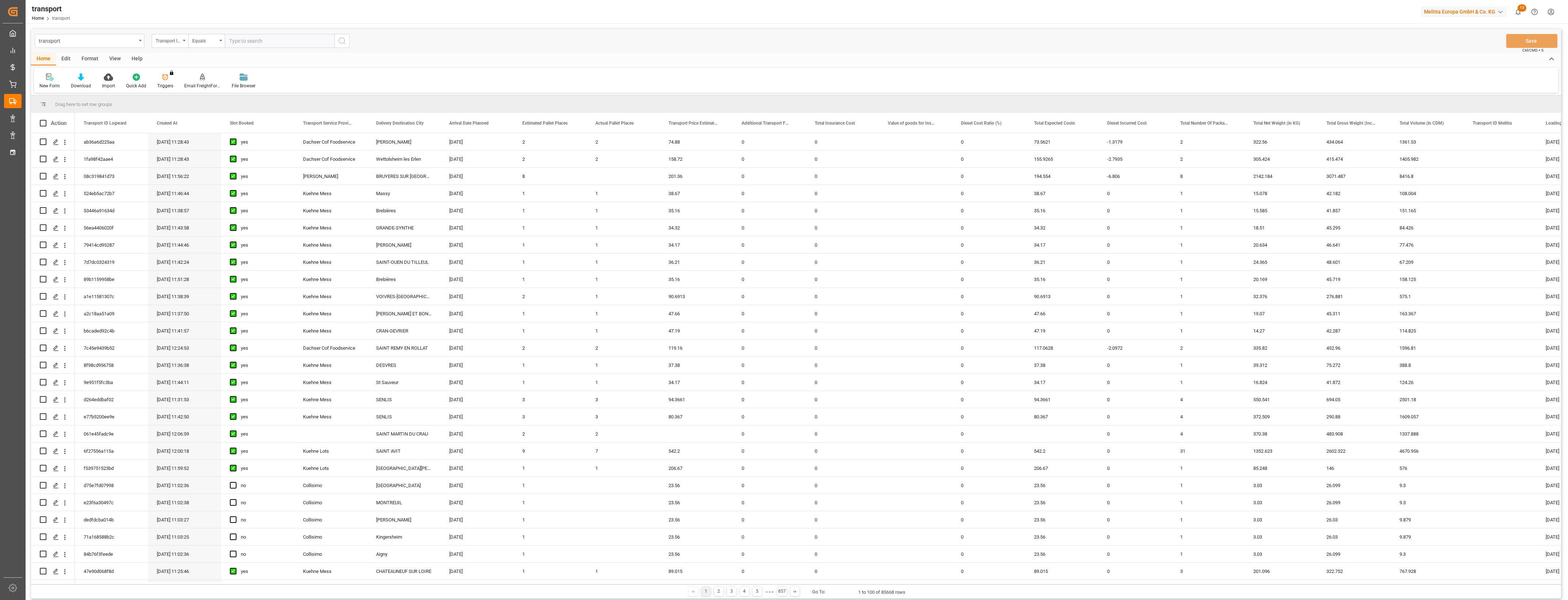
drag, startPoint x: 384, startPoint y: 584, endPoint x: 402, endPoint y: 581, distance: 18.2
click at [402, 581] on div "Drag here to set row groups Drag here to set column labels Action Transport ID …" at bounding box center [796, 347] width 1530 height 503
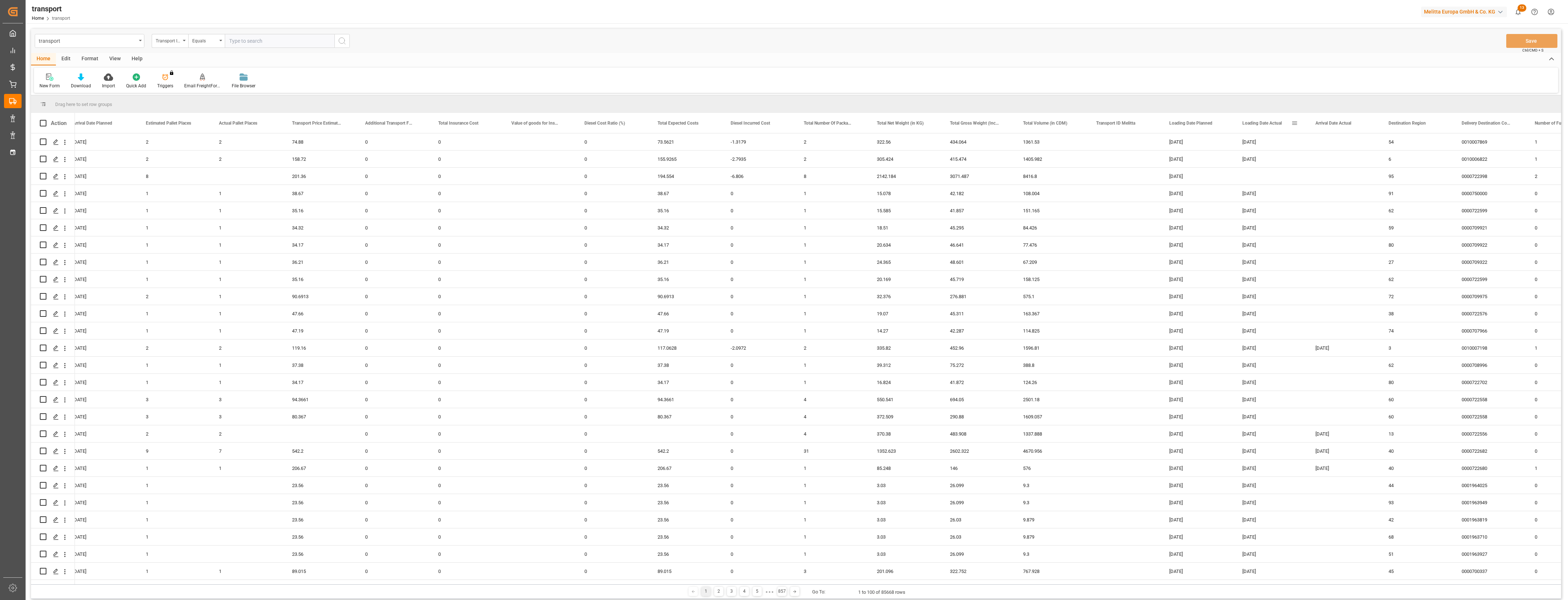
click at [1292, 121] on span at bounding box center [1294, 122] width 6 height 6
click at [1337, 122] on span "filter" at bounding box center [1336, 124] width 6 height 6
click at [1361, 161] on input "date" at bounding box center [1327, 163] width 72 height 14
type input "[DATE]"
click at [1335, 182] on button "Apply" at bounding box center [1337, 186] width 14 height 7
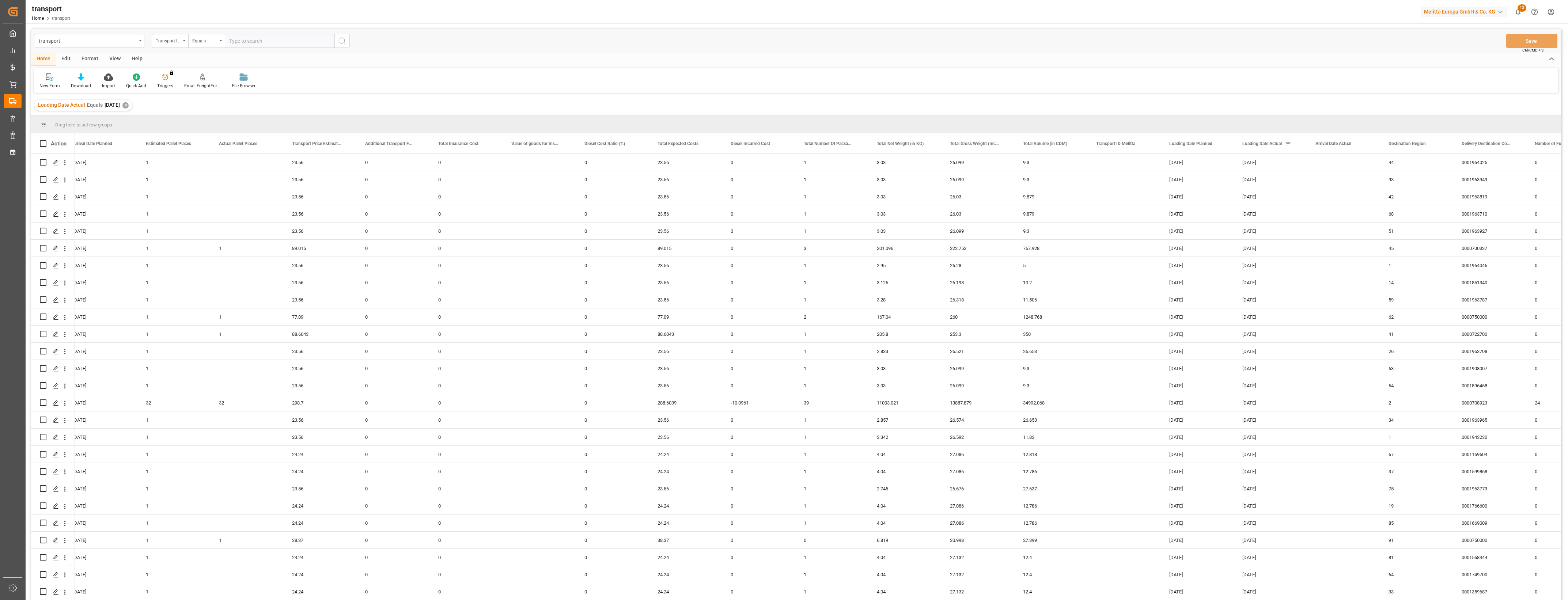
click at [1567, 430] on html "Created by potrace 1.15, written by [PERSON_NAME] [DATE]-[DATE] Created by potr…" at bounding box center [784, 300] width 1568 height 600
click at [1565, 432] on main "transport Transport ID Logward Equals Save Ctrl/CMD + S Home Edit Format View H…" at bounding box center [796, 324] width 1541 height 590
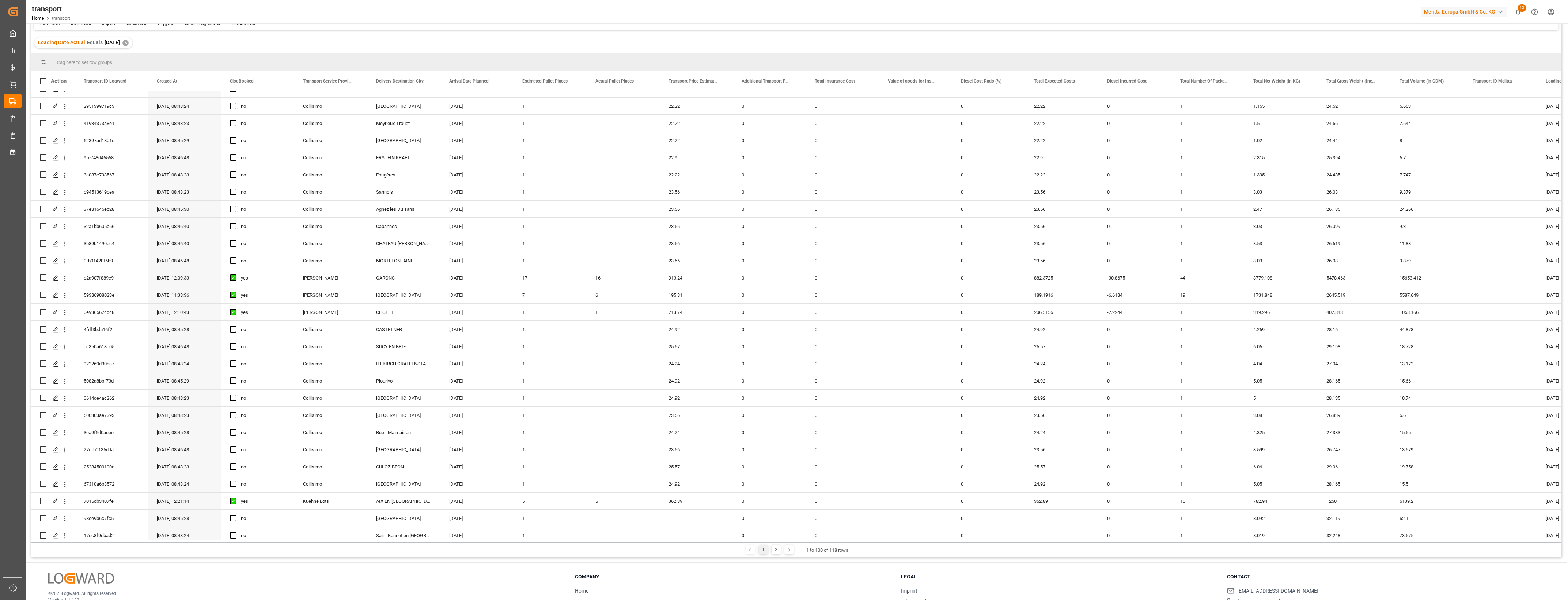
scroll to position [1270, 0]
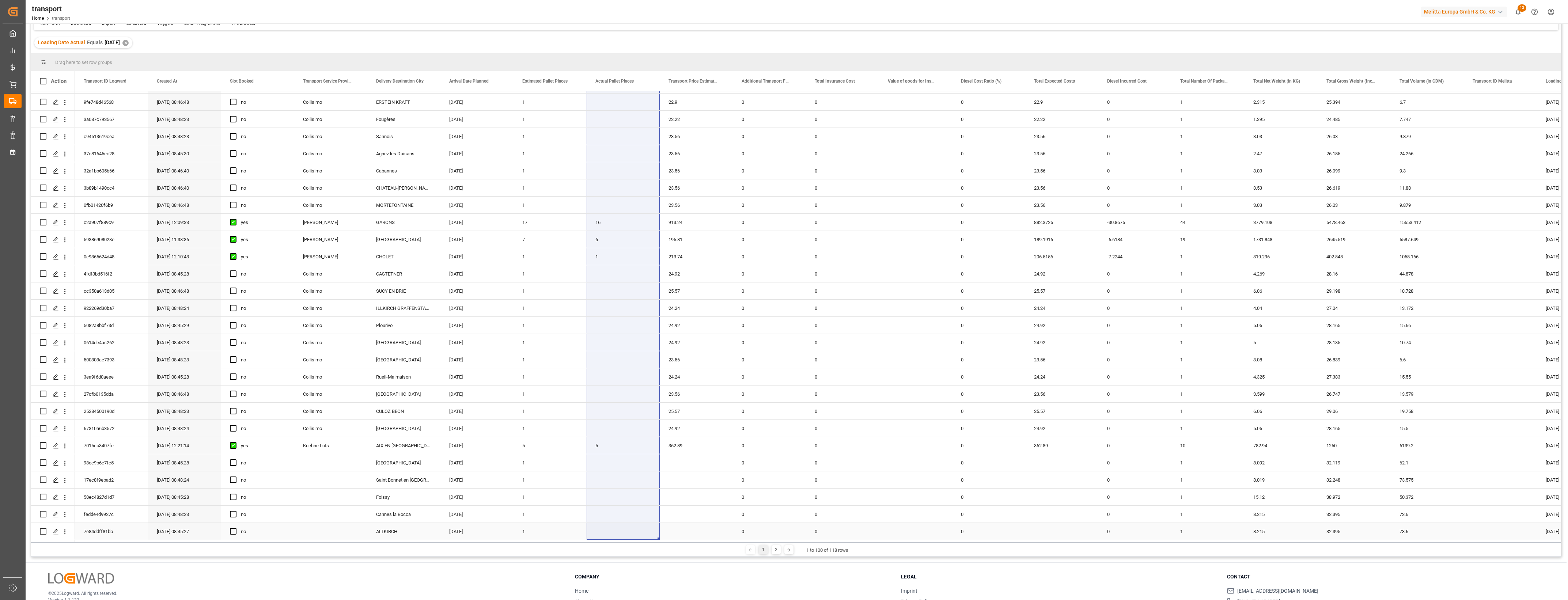
drag, startPoint x: 611, startPoint y: 93, endPoint x: 619, endPoint y: 538, distance: 445.1
